Goal: Task Accomplishment & Management: Manage account settings

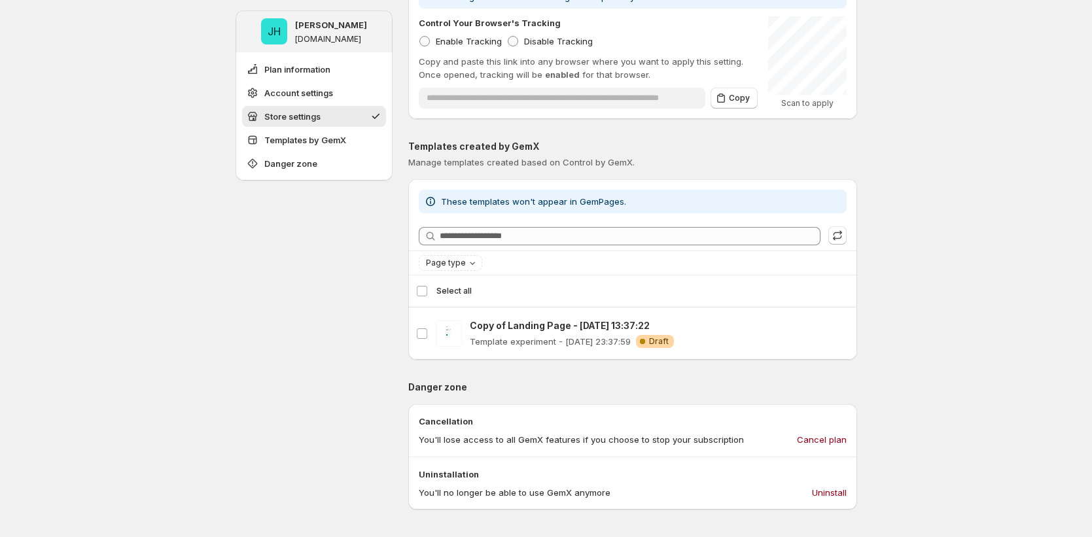
scroll to position [802, 0]
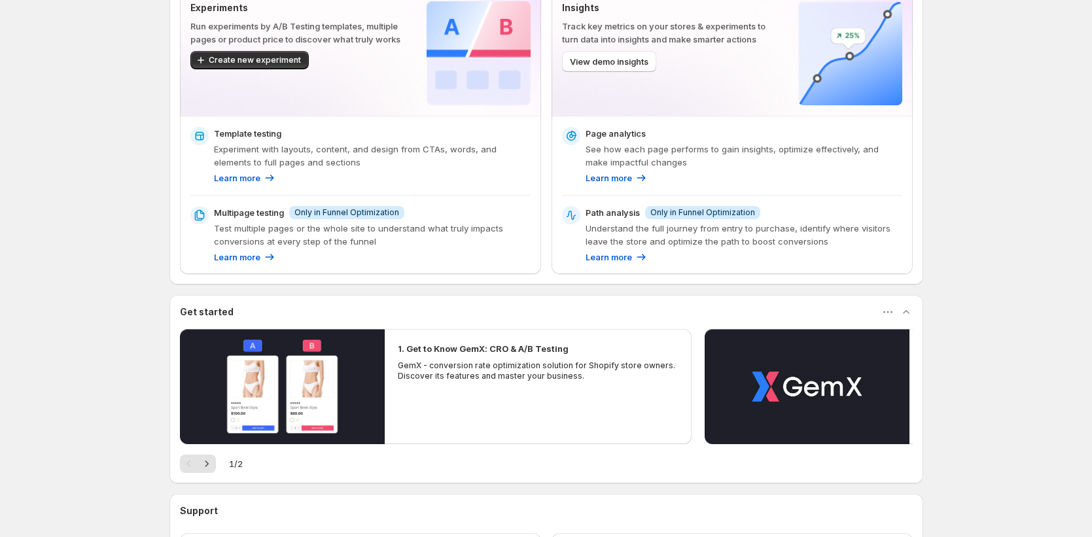
scroll to position [204, 0]
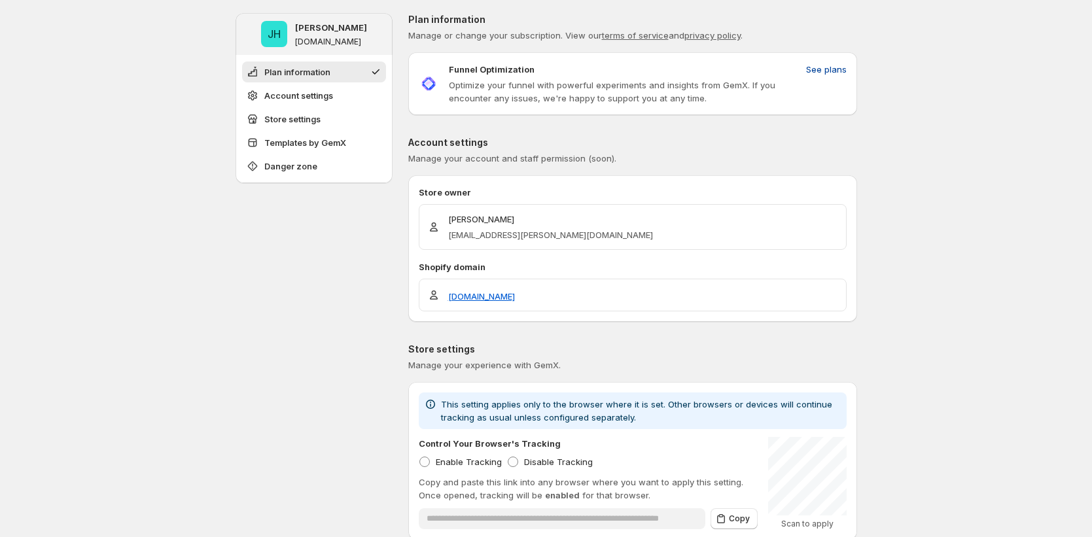
click at [839, 67] on span "See plans" at bounding box center [826, 69] width 41 height 13
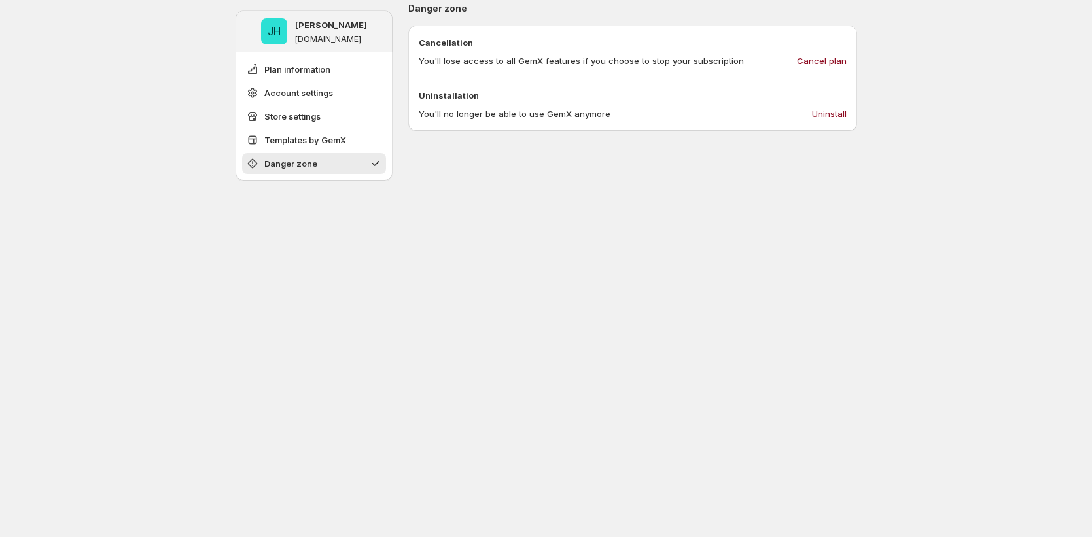
scroll to position [802, 0]
click at [822, 114] on span "Uninstall" at bounding box center [829, 111] width 35 height 13
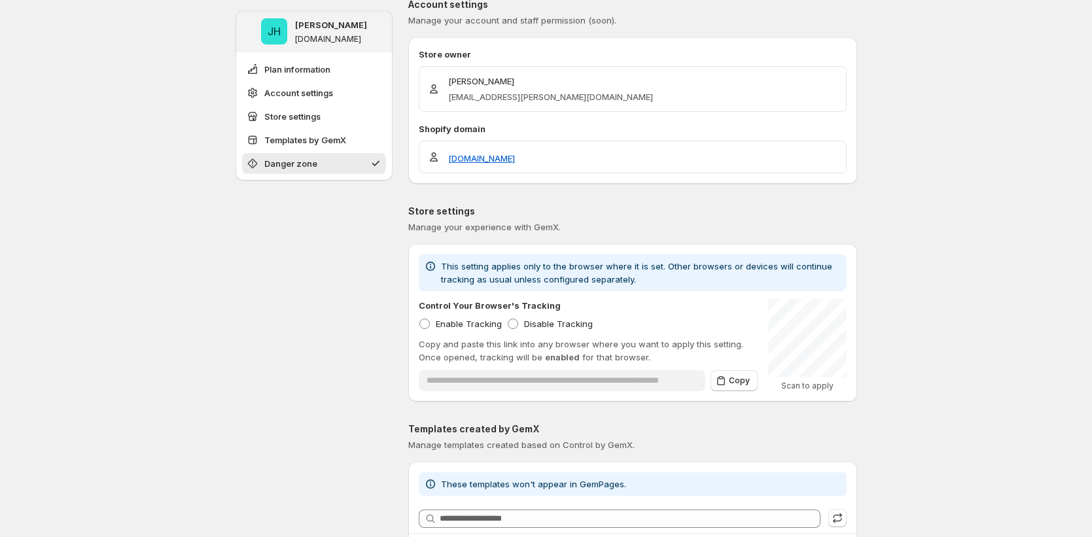
scroll to position [0, 0]
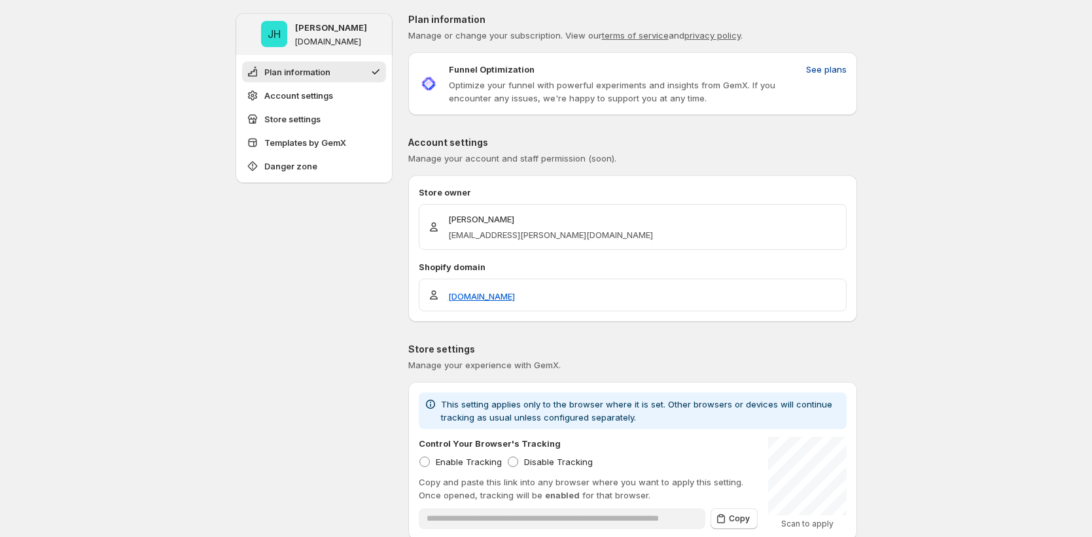
click at [833, 75] on span "See plans" at bounding box center [826, 69] width 41 height 13
